Goal: Find specific page/section: Find specific page/section

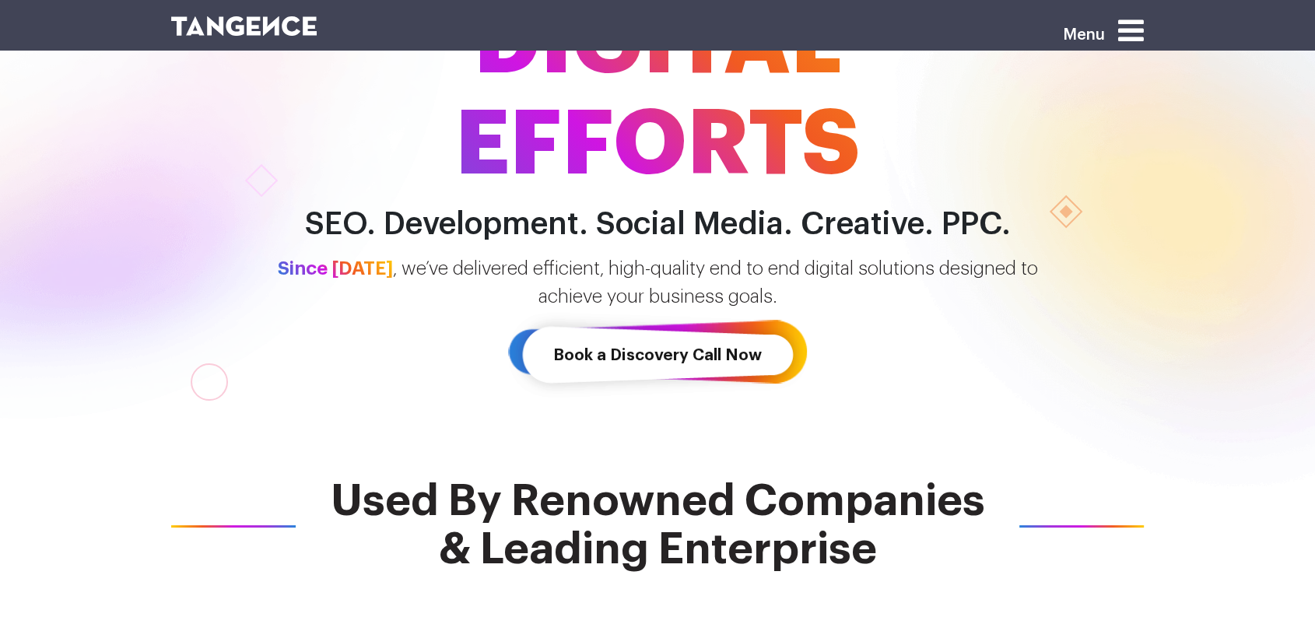
click at [1129, 38] on icon at bounding box center [1131, 31] width 26 height 30
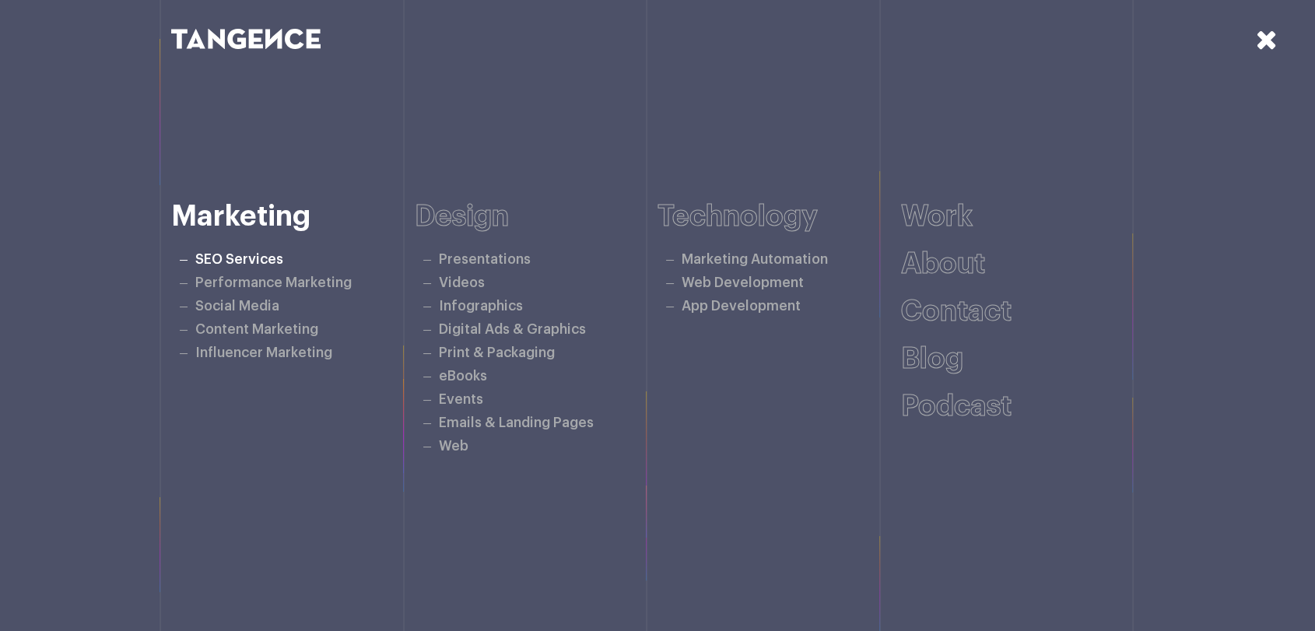
click at [247, 253] on link "SEO Services" at bounding box center [239, 259] width 88 height 13
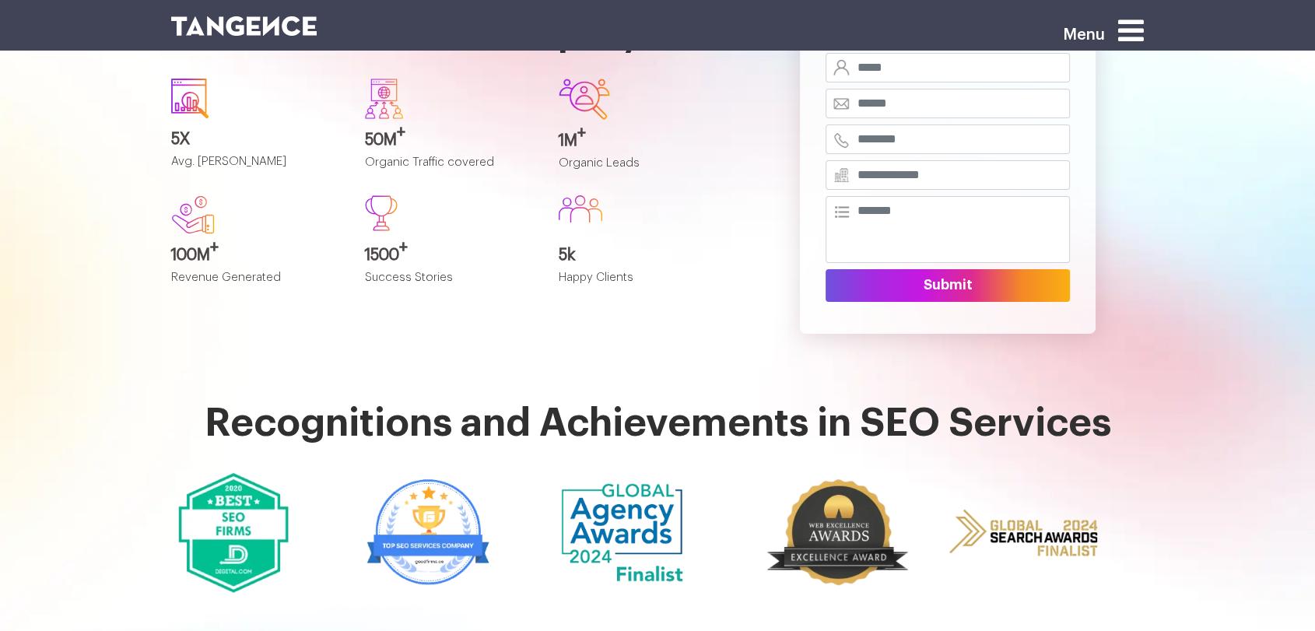
scroll to position [86, 0]
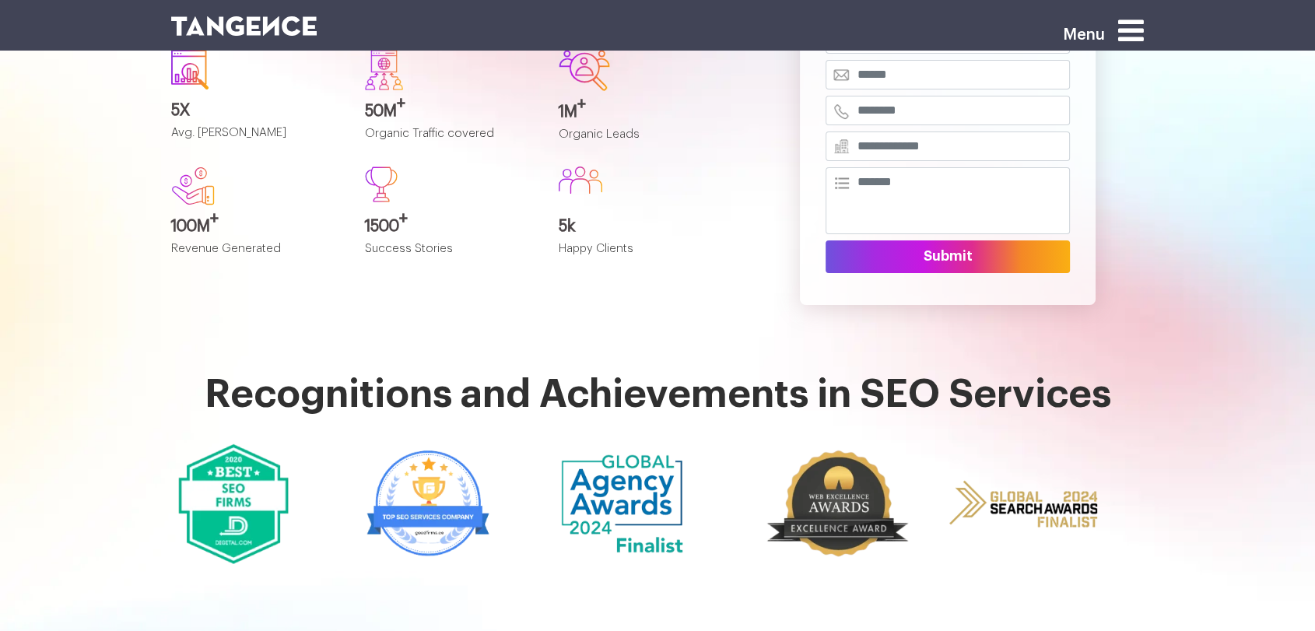
click at [12, 384] on section "Recognitions and Achievements in SEO Services" at bounding box center [657, 469] width 1315 height 192
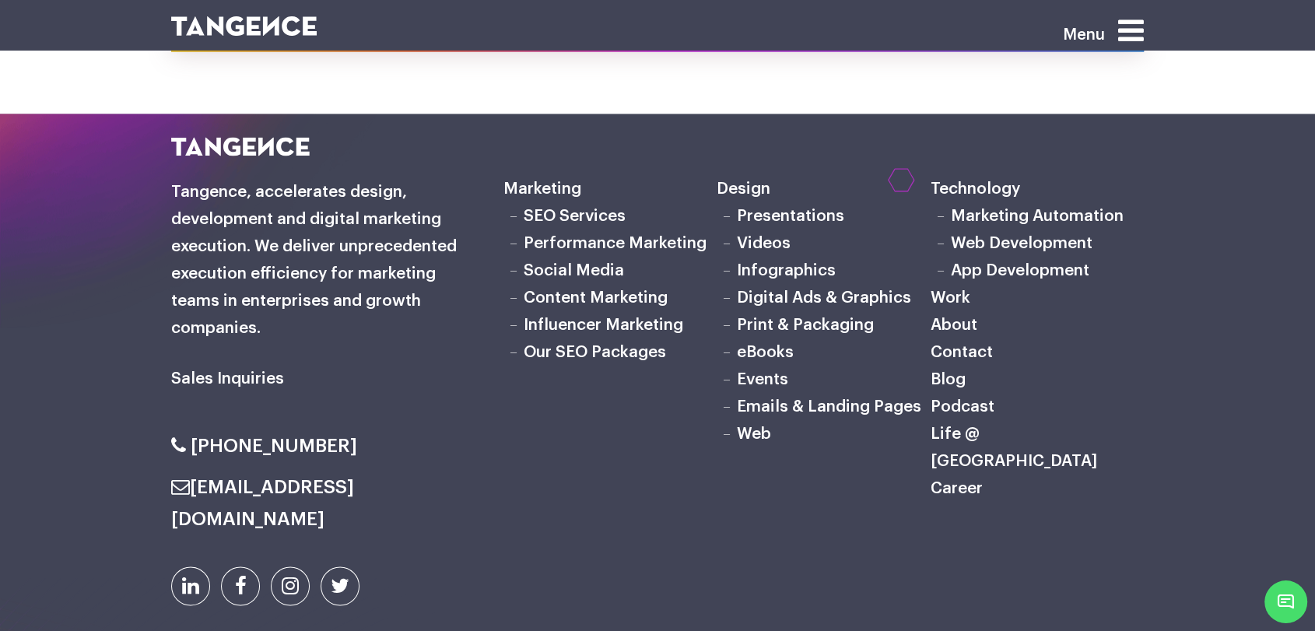
scroll to position [8284, 0]
